Goal: Check status: Check status

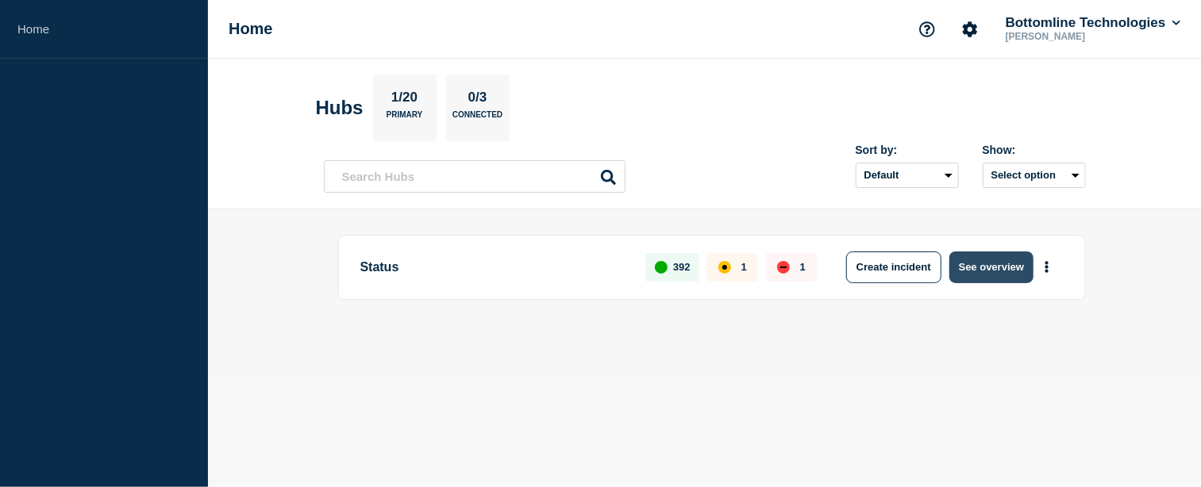
click at [982, 267] on button "See overview" at bounding box center [991, 268] width 84 height 32
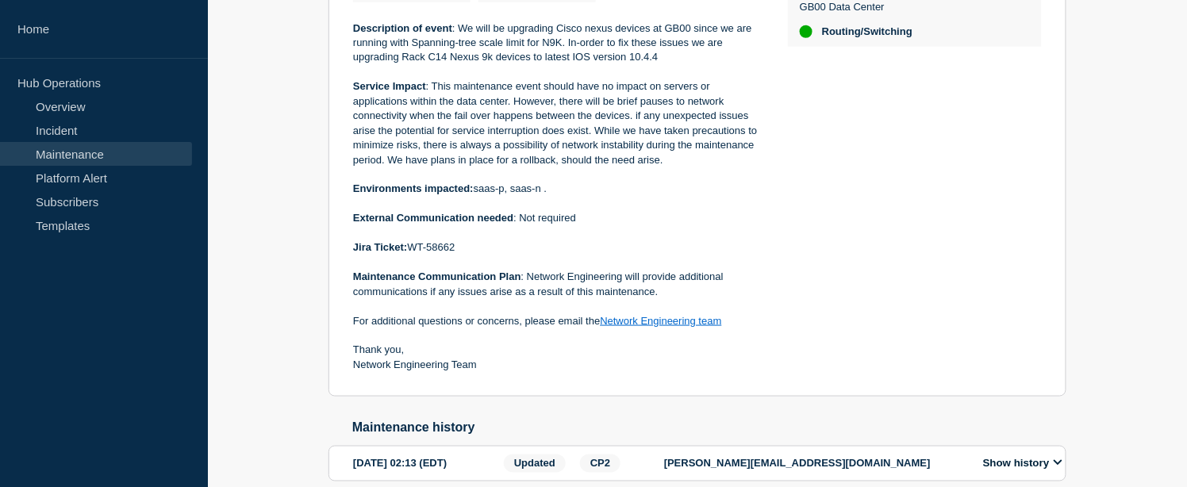
scroll to position [529, 0]
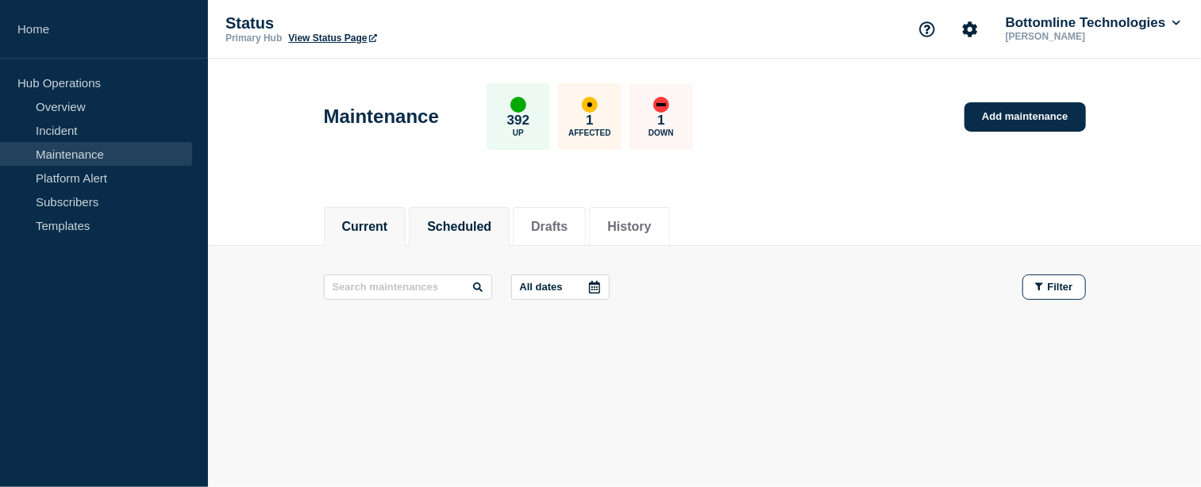
click at [463, 227] on button "Scheduled" at bounding box center [459, 227] width 64 height 14
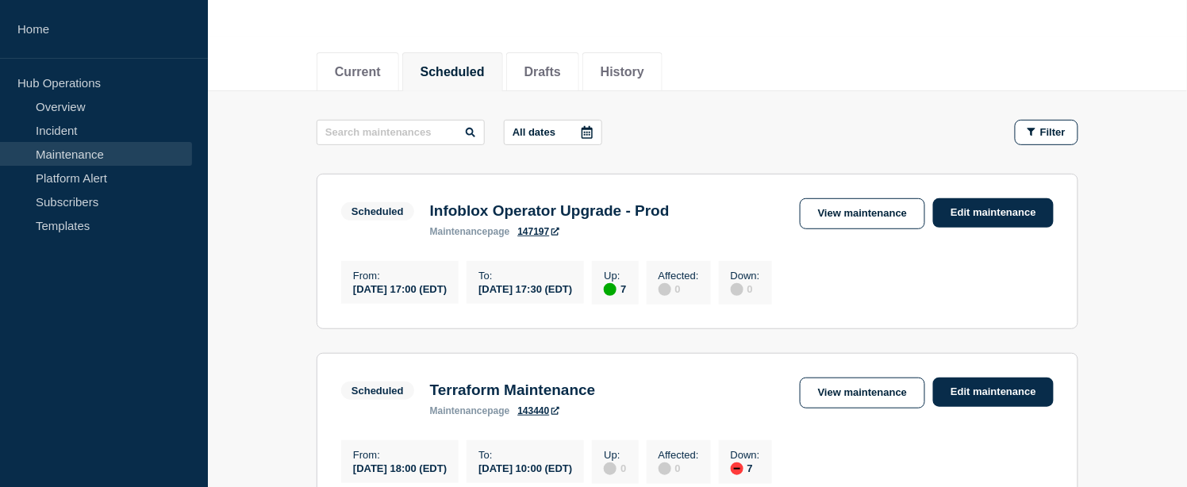
scroll to position [154, 0]
